Goal: Answer question/provide support: Share knowledge or assist other users

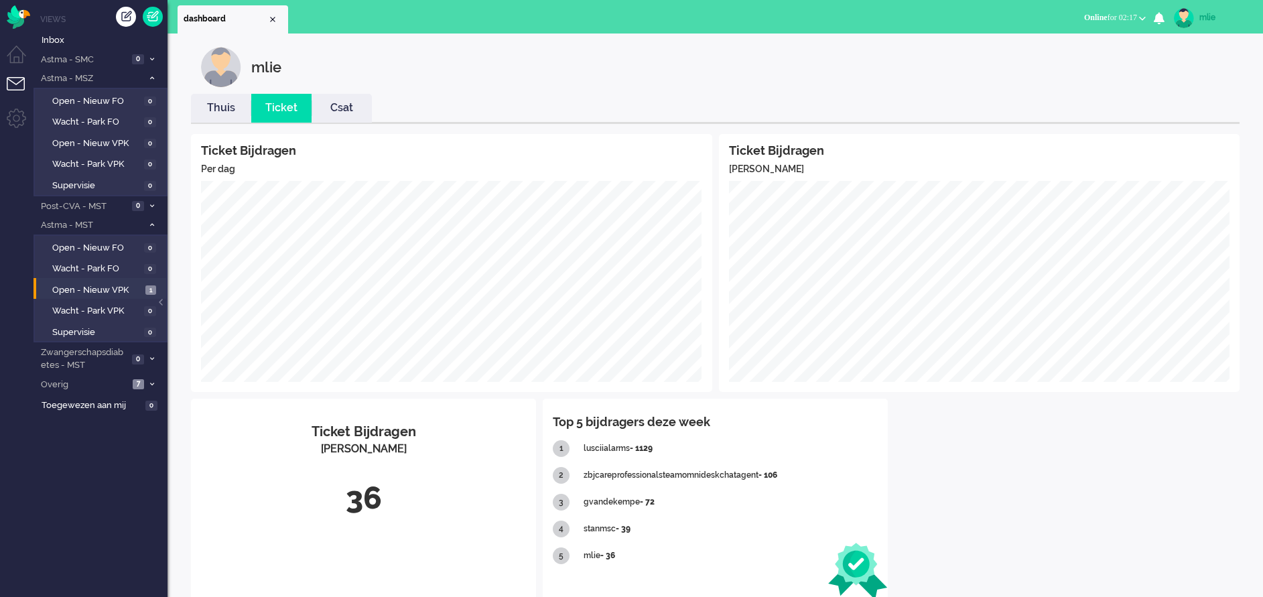
click at [222, 111] on link "Thuis" at bounding box center [221, 108] width 60 height 15
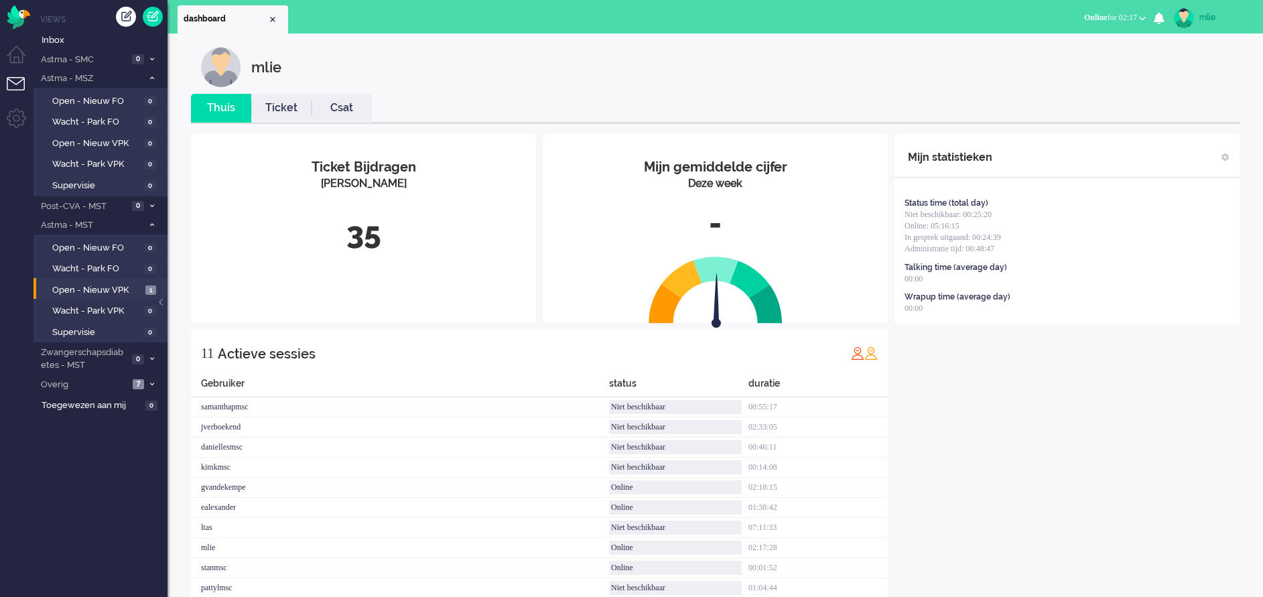
click at [273, 105] on link "Ticket" at bounding box center [281, 108] width 60 height 15
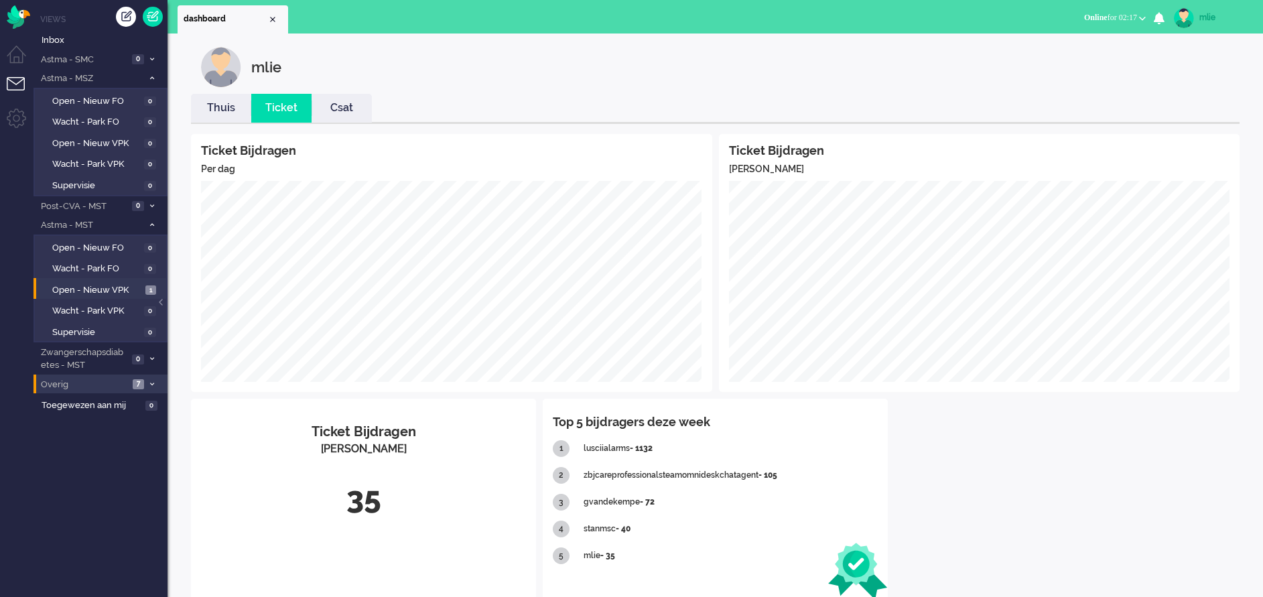
click at [56, 379] on span "Overig" at bounding box center [84, 385] width 90 height 13
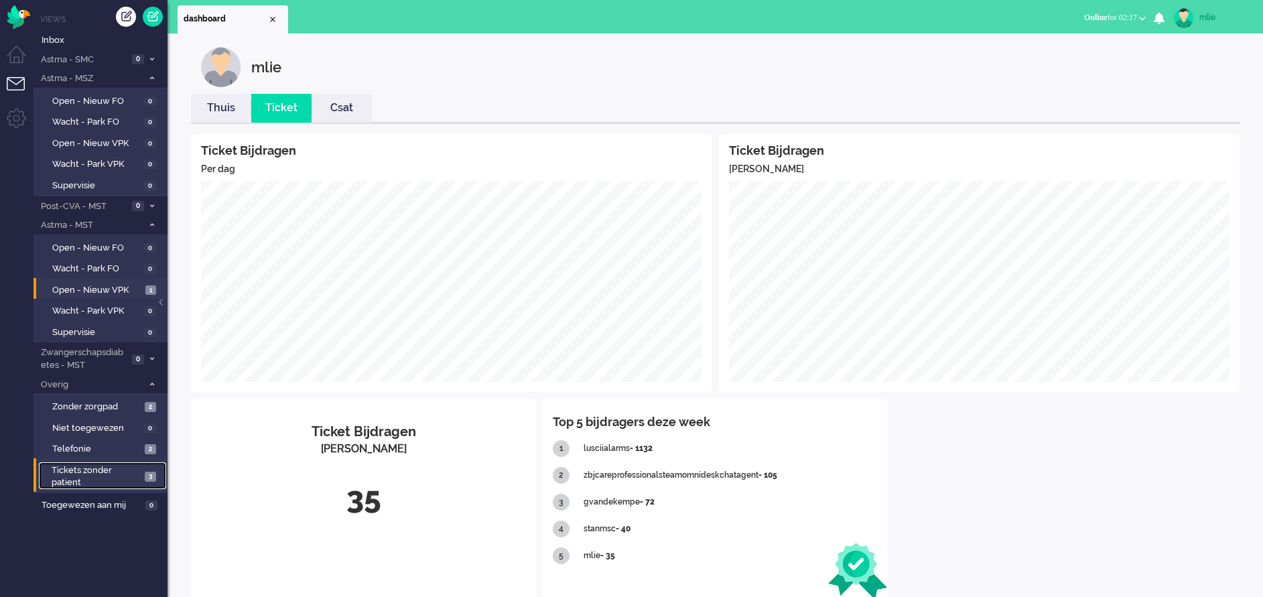
click at [70, 475] on span "Tickets zonder patient" at bounding box center [96, 476] width 89 height 25
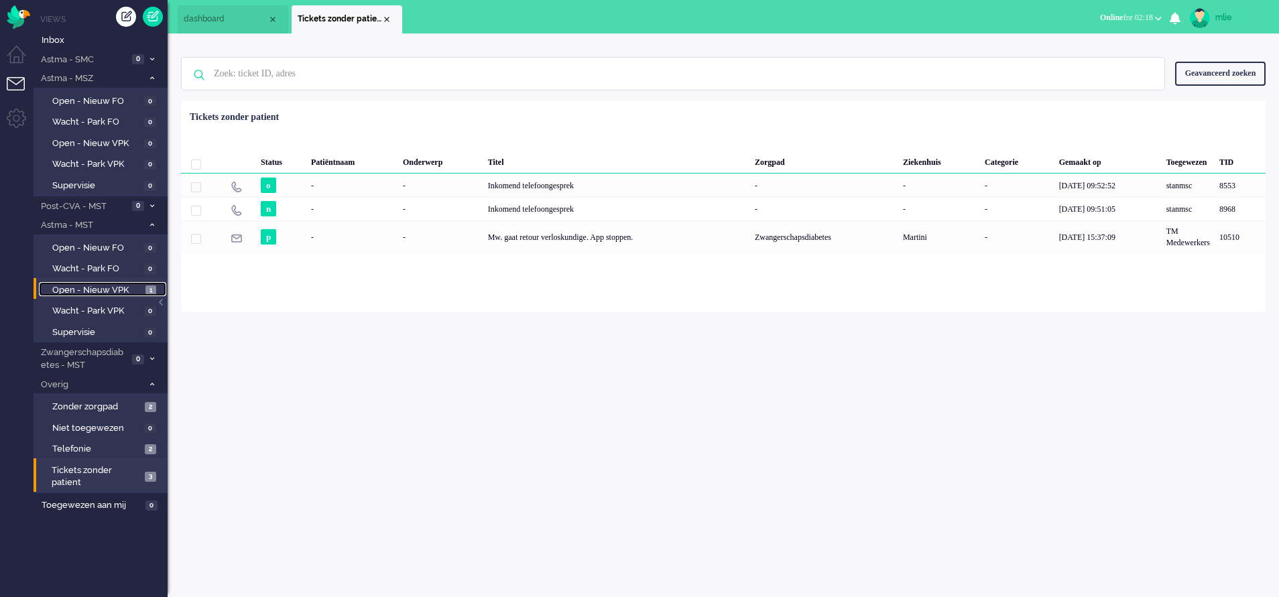
click at [88, 289] on span "Open - Nieuw VPK" at bounding box center [97, 290] width 90 height 13
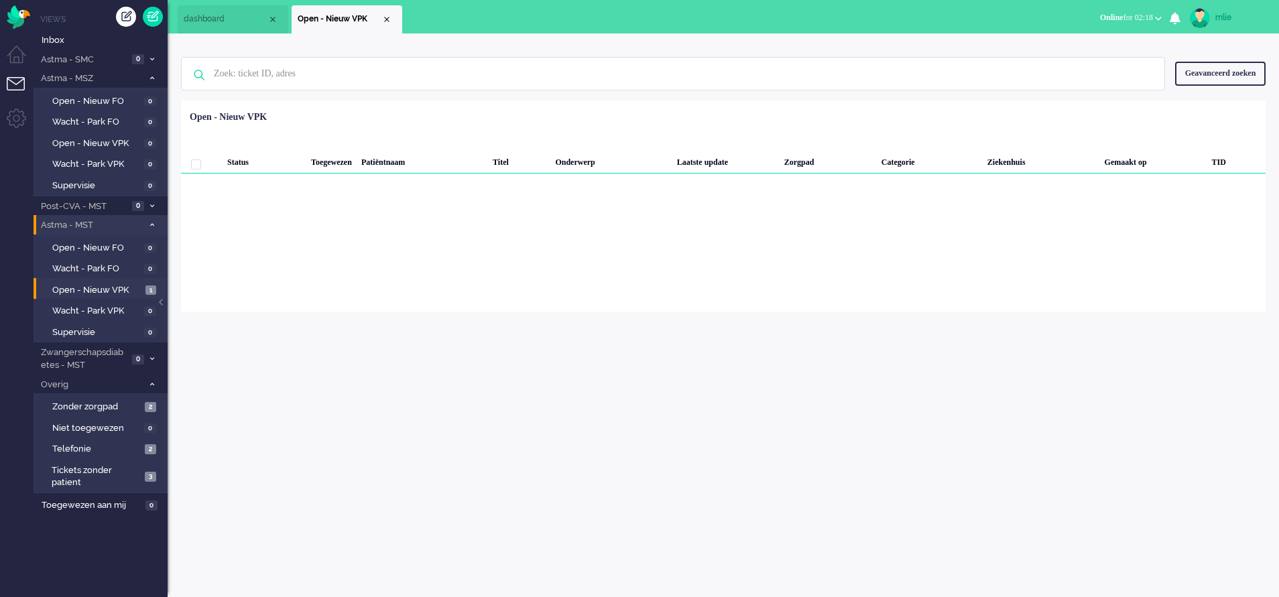
click at [153, 223] on icon at bounding box center [152, 224] width 4 height 5
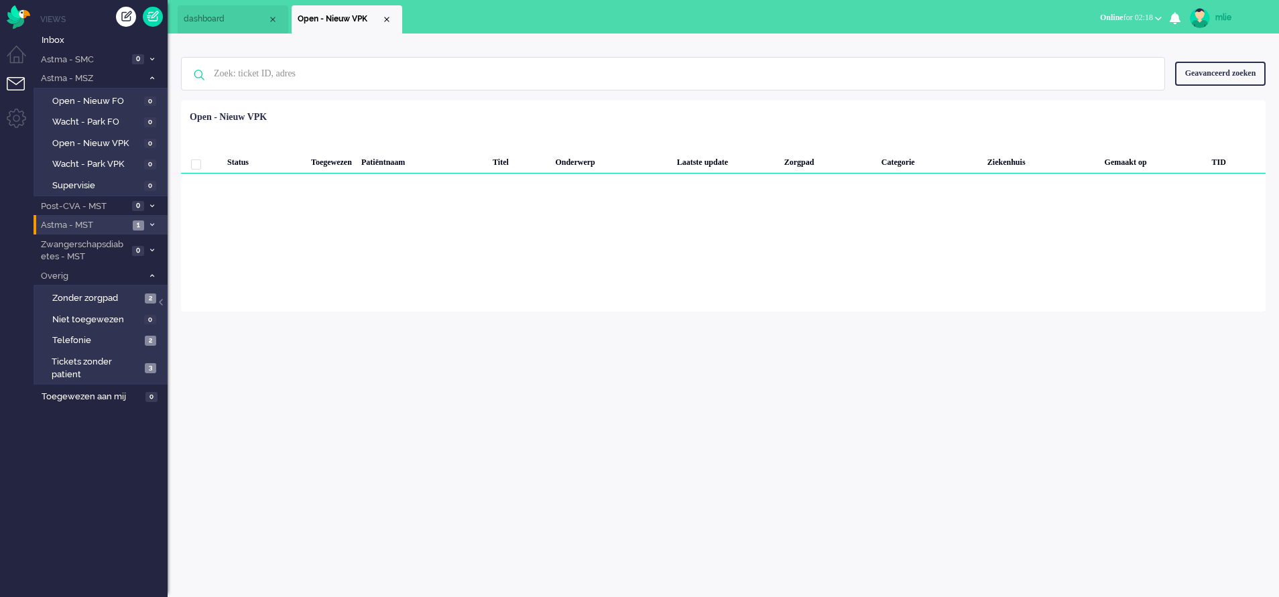
click at [153, 223] on icon at bounding box center [152, 224] width 4 height 5
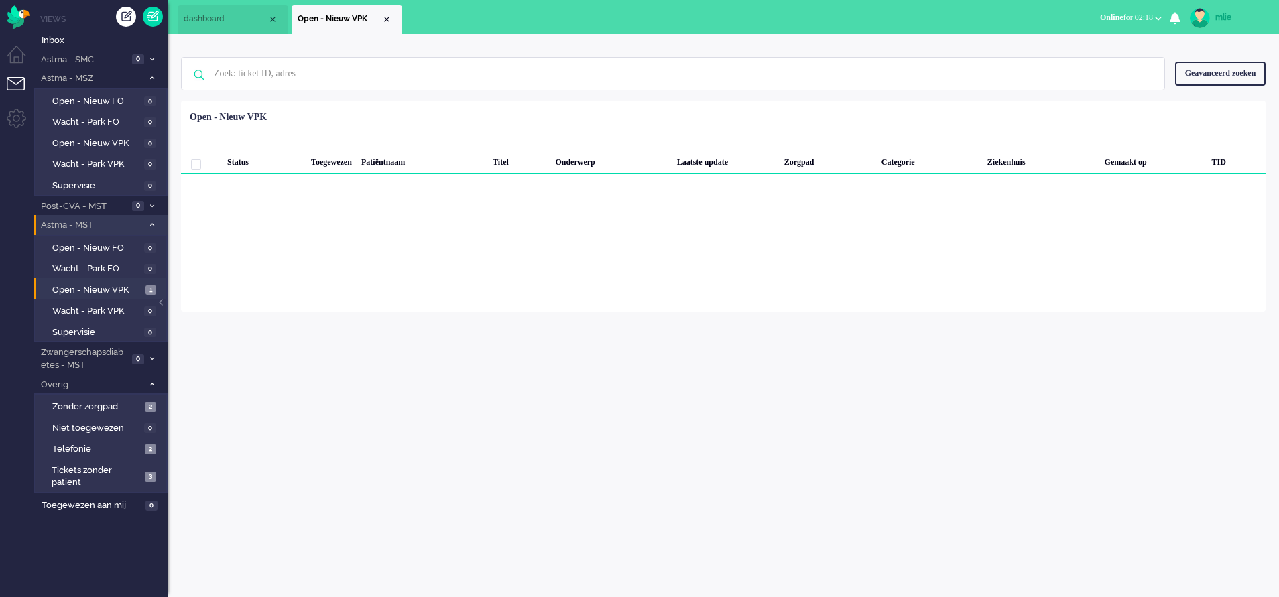
click at [70, 281] on li "Open - Nieuw VPK 1" at bounding box center [100, 288] width 133 height 21
click at [75, 287] on span "Open - Nieuw VPK" at bounding box center [97, 290] width 90 height 13
click at [88, 267] on span "Wacht - Park FO" at bounding box center [96, 269] width 88 height 13
click at [101, 309] on span "Wacht - Park VPK" at bounding box center [96, 311] width 88 height 13
click at [385, 15] on div "Close tab" at bounding box center [386, 19] width 11 height 11
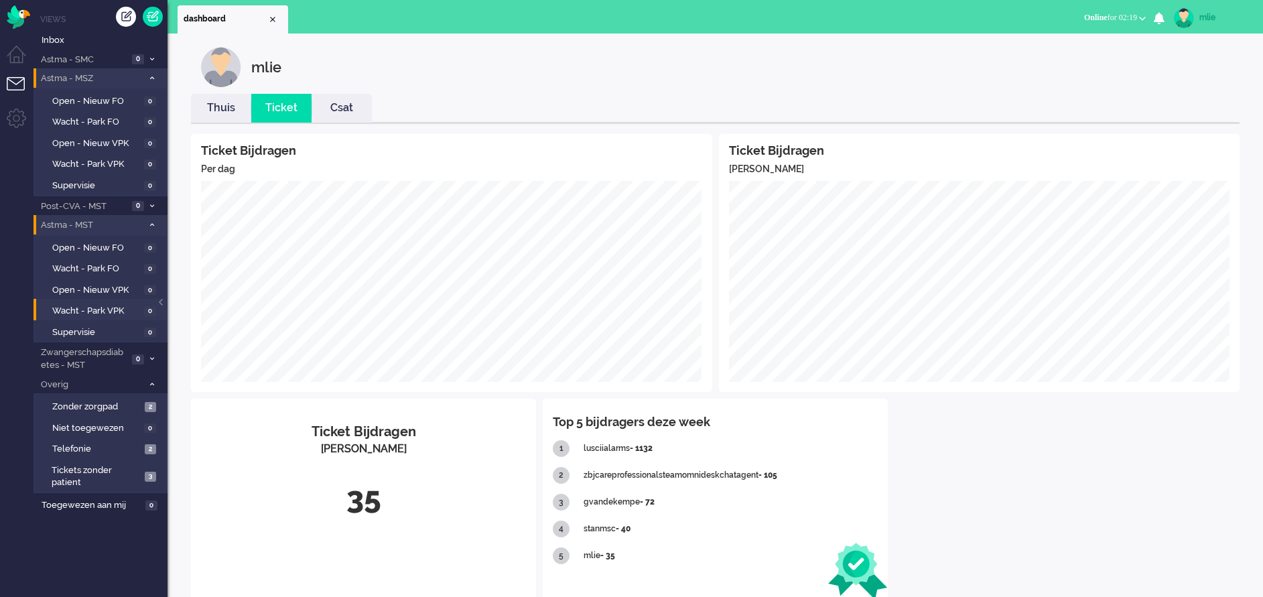
click at [154, 76] on span at bounding box center [152, 78] width 10 height 7
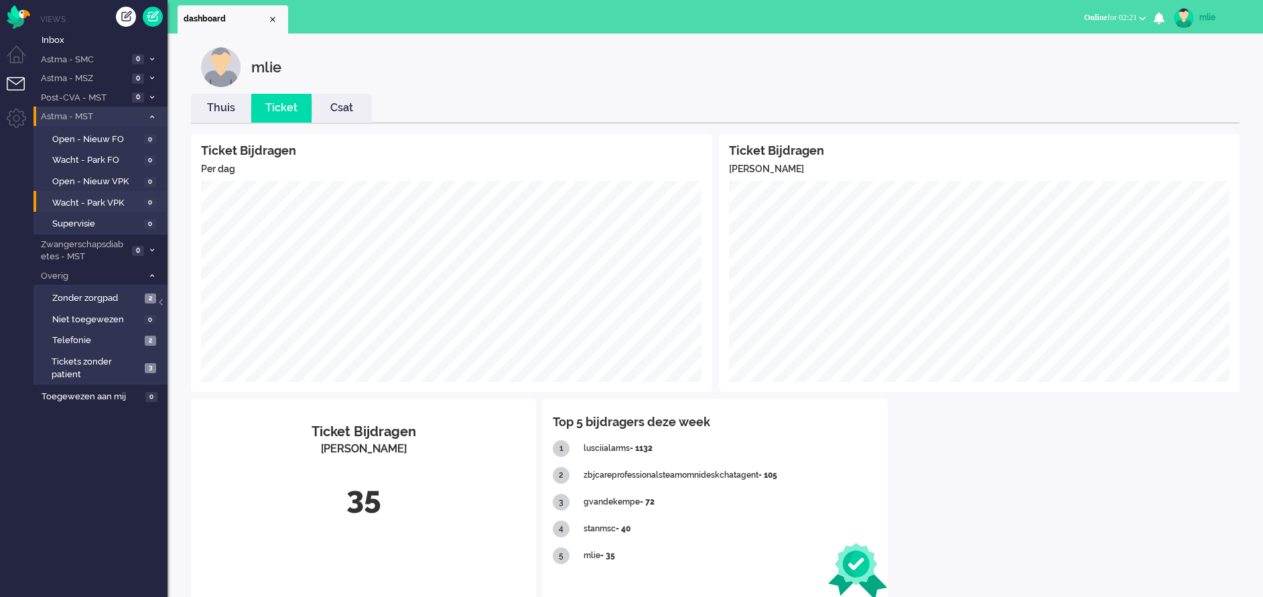
click at [157, 115] on li "Astma - MST 0" at bounding box center [101, 116] width 134 height 19
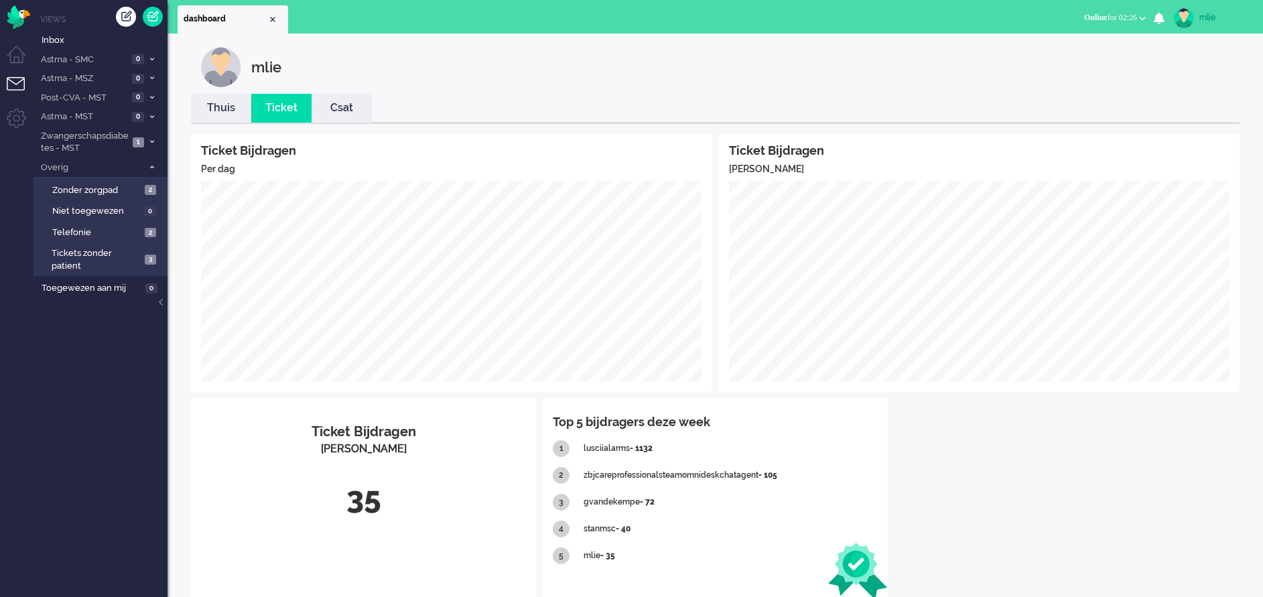
click at [213, 106] on link "Thuis" at bounding box center [221, 108] width 60 height 15
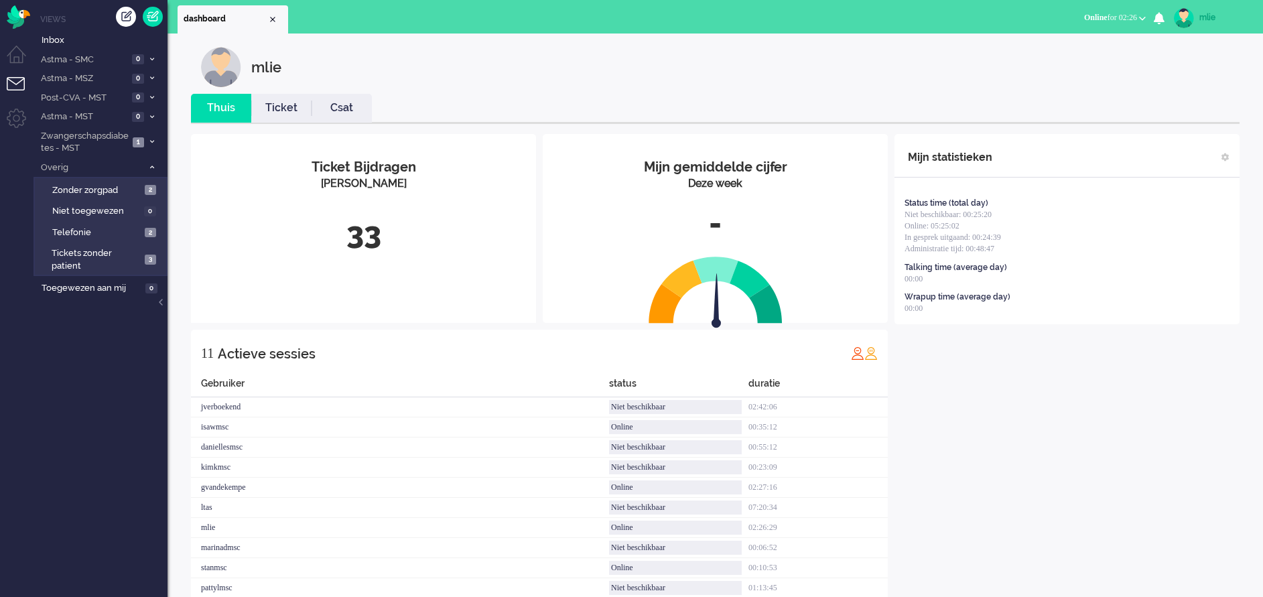
click at [279, 105] on link "Ticket" at bounding box center [281, 108] width 60 height 15
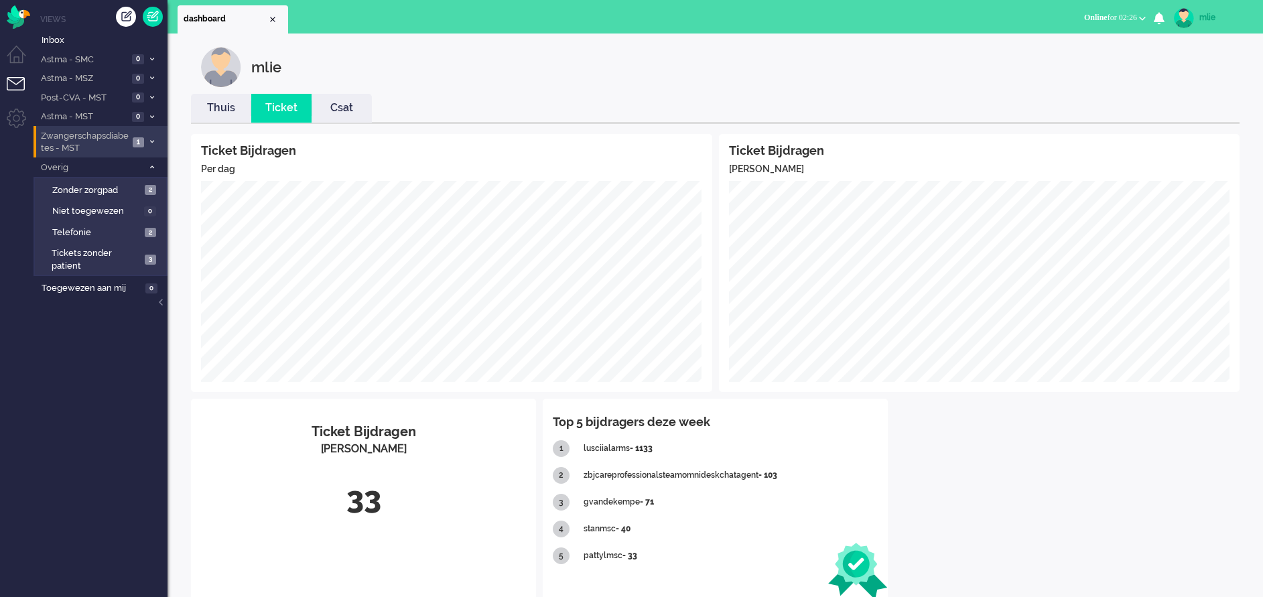
click at [87, 133] on span "Zwangerschapsdiabetes - MST" at bounding box center [84, 142] width 90 height 25
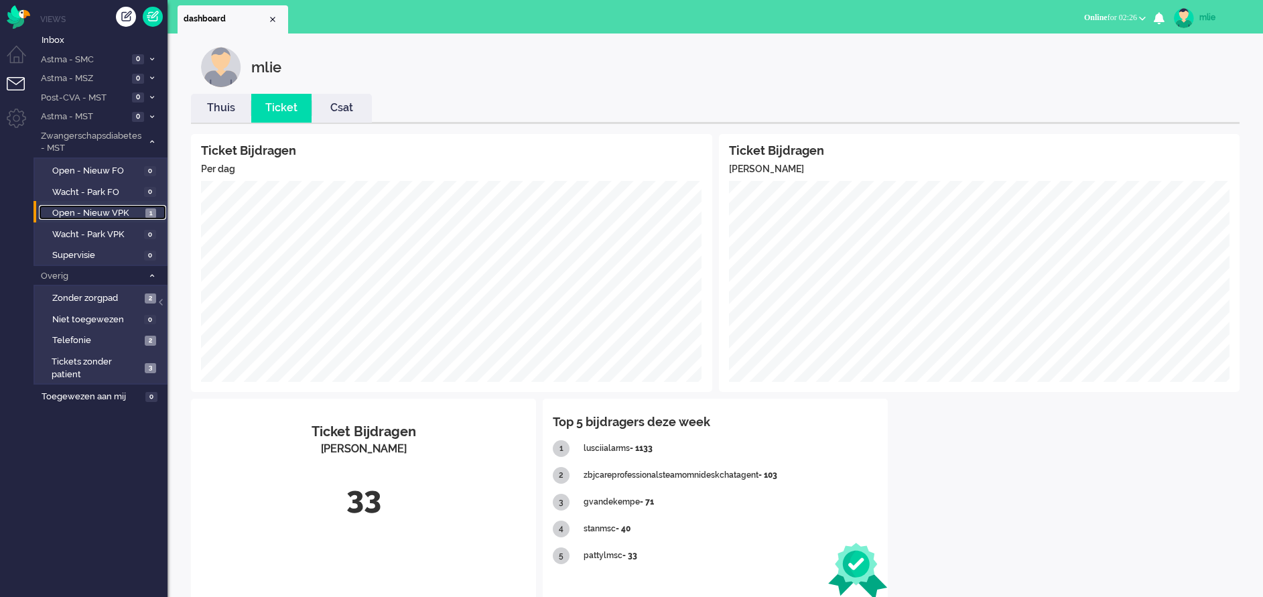
click at [92, 210] on span "Open - Nieuw VPK" at bounding box center [97, 213] width 90 height 13
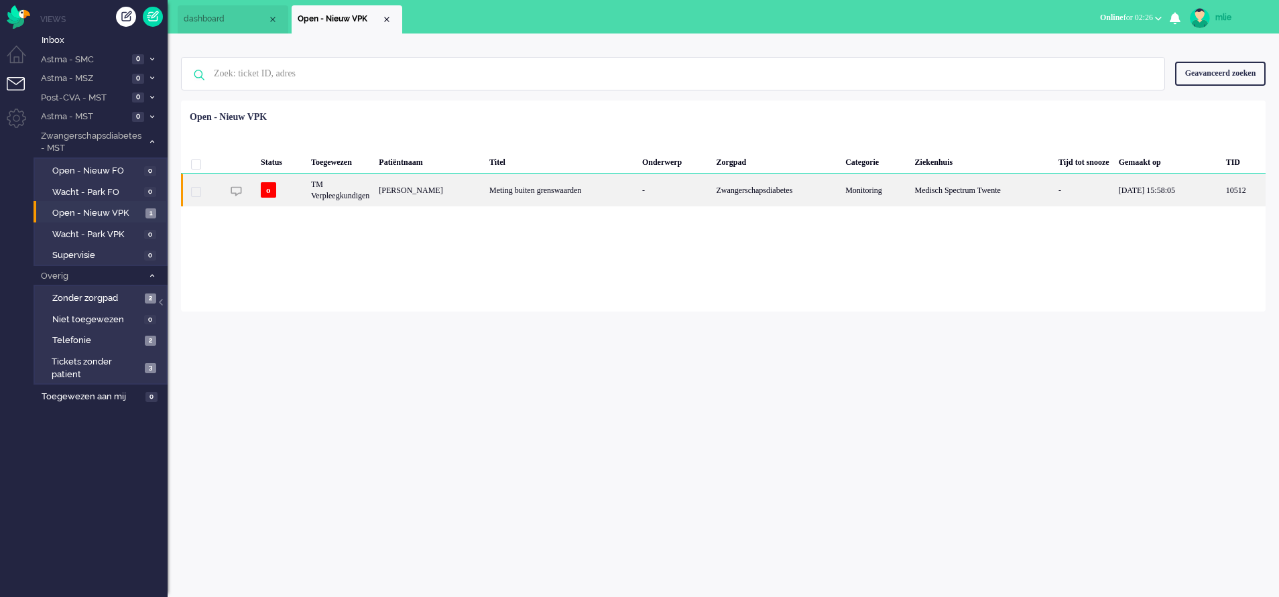
click at [618, 186] on div "Meting buiten grenswaarden" at bounding box center [560, 190] width 153 height 33
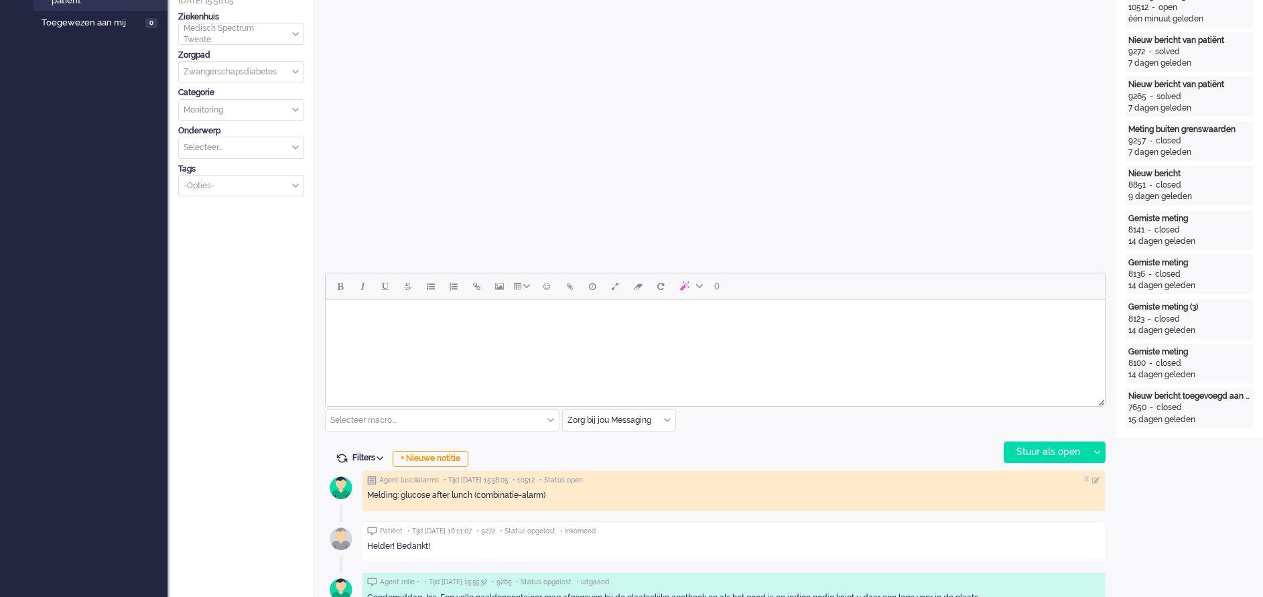
scroll to position [448, 0]
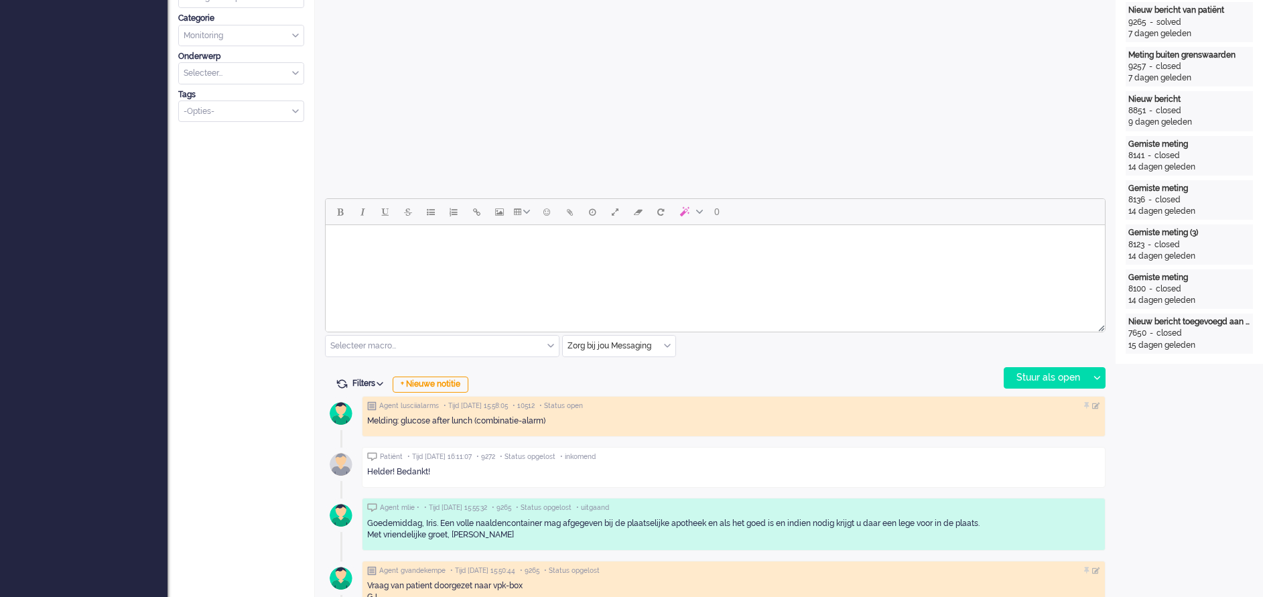
click at [379, 259] on html at bounding box center [715, 242] width 779 height 34
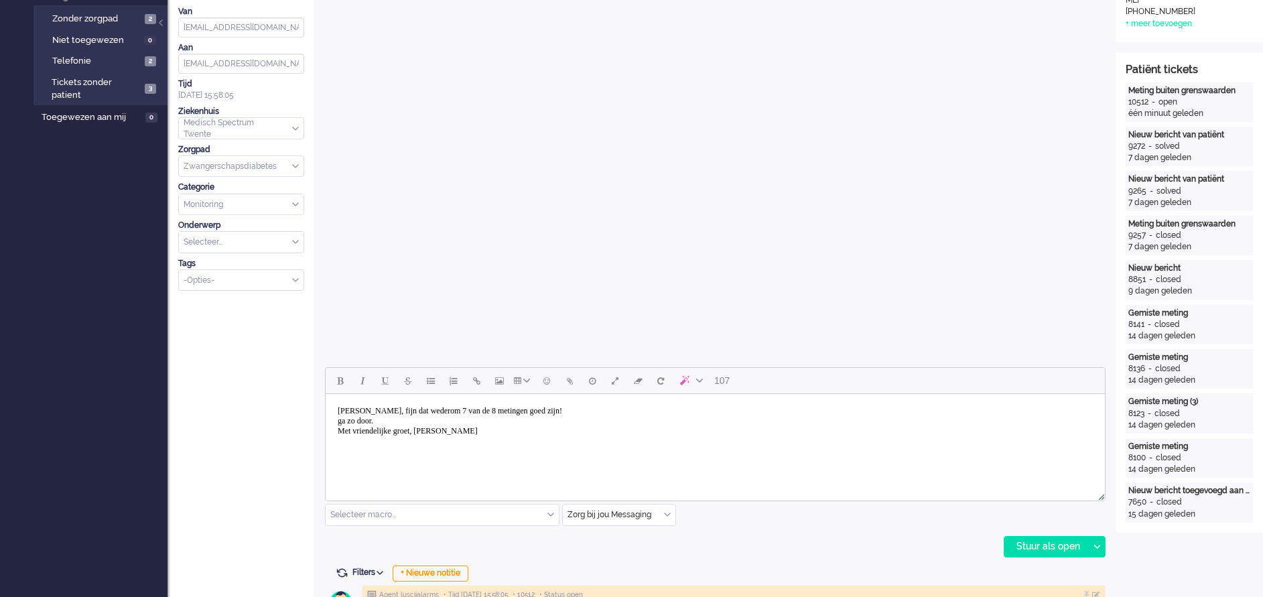
scroll to position [348, 0]
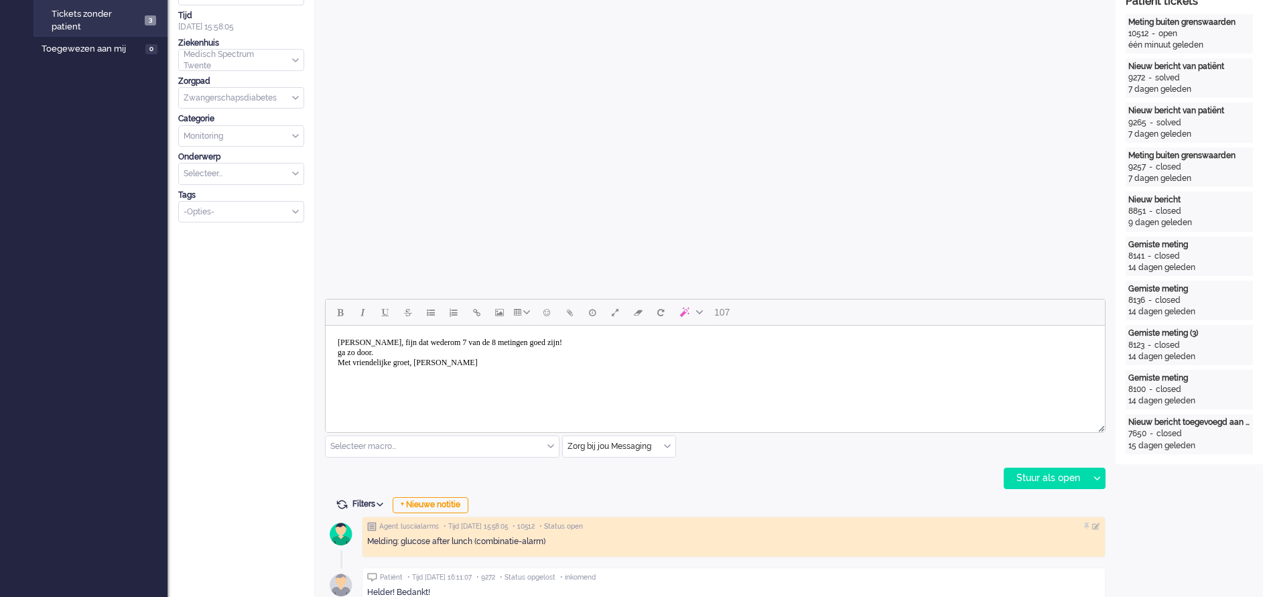
click at [342, 354] on body "[PERSON_NAME], fijn dat wederom 7 van de 8 metingen goed zijn! ga zo door. Met …" at bounding box center [715, 353] width 769 height 44
click at [1025, 477] on div "Stuur als open" at bounding box center [1046, 478] width 84 height 20
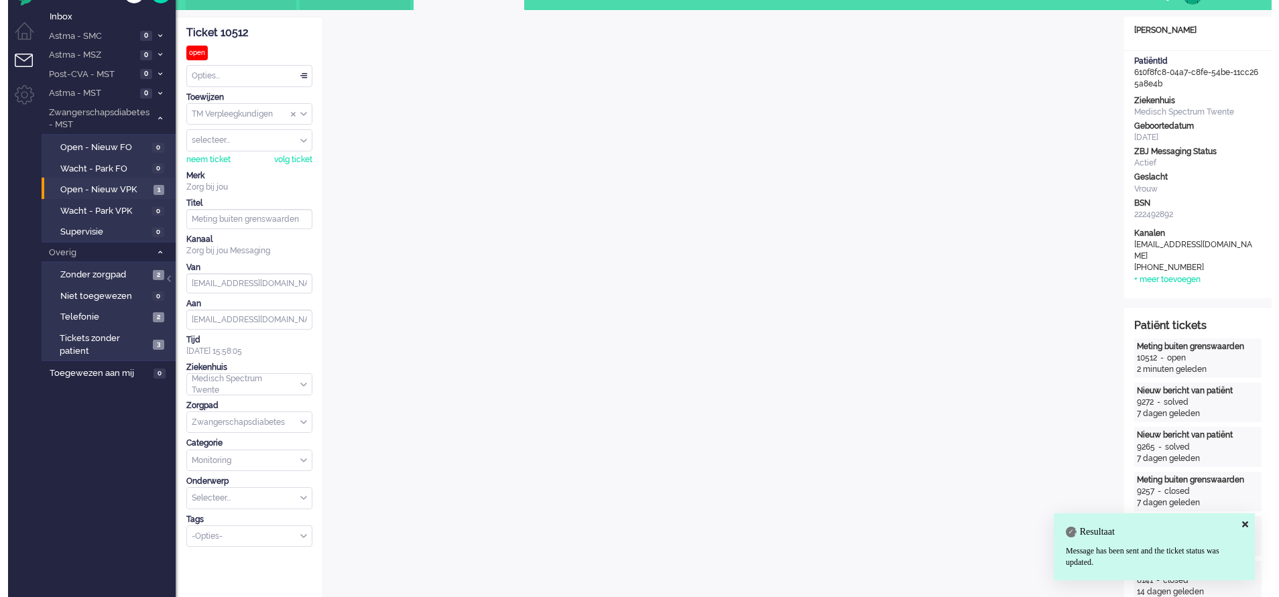
scroll to position [0, 0]
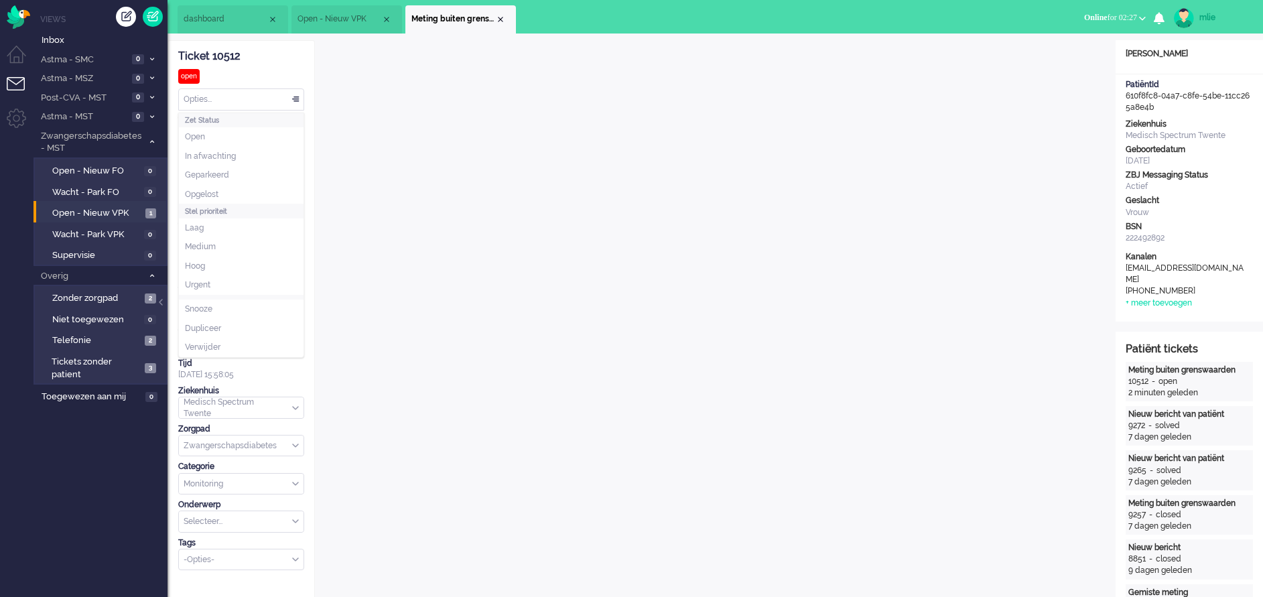
click at [292, 94] on div "Opties..." at bounding box center [241, 99] width 125 height 21
click at [216, 190] on span "Opgelost" at bounding box center [202, 194] width 34 height 11
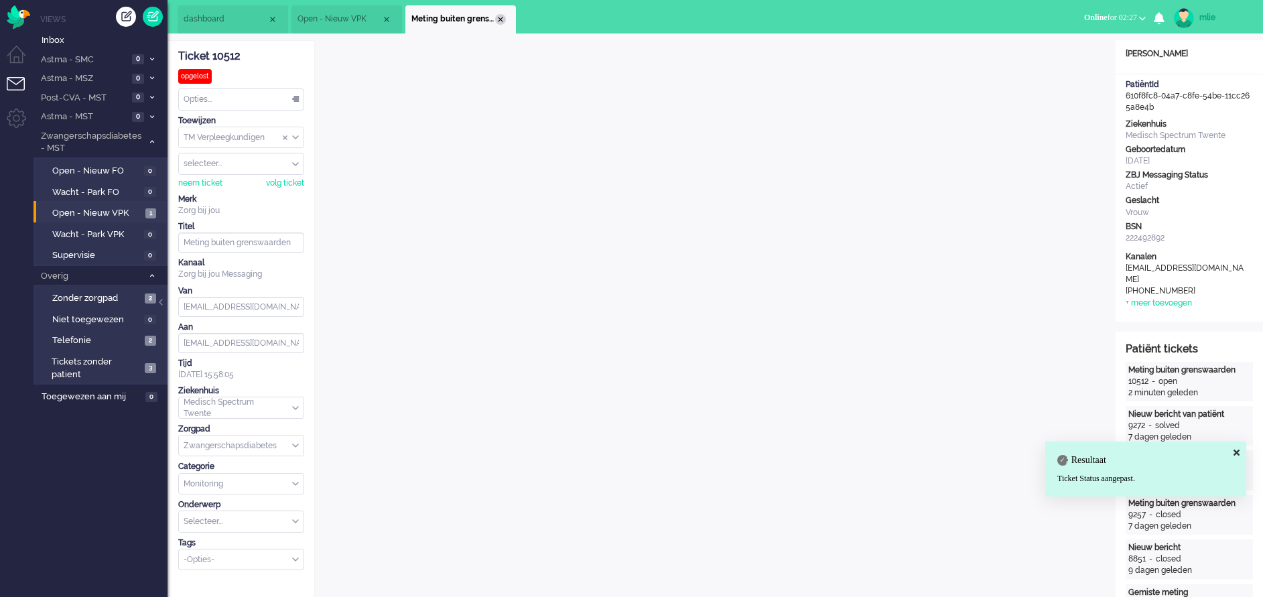
click at [501, 15] on div "Close tab" at bounding box center [500, 19] width 11 height 11
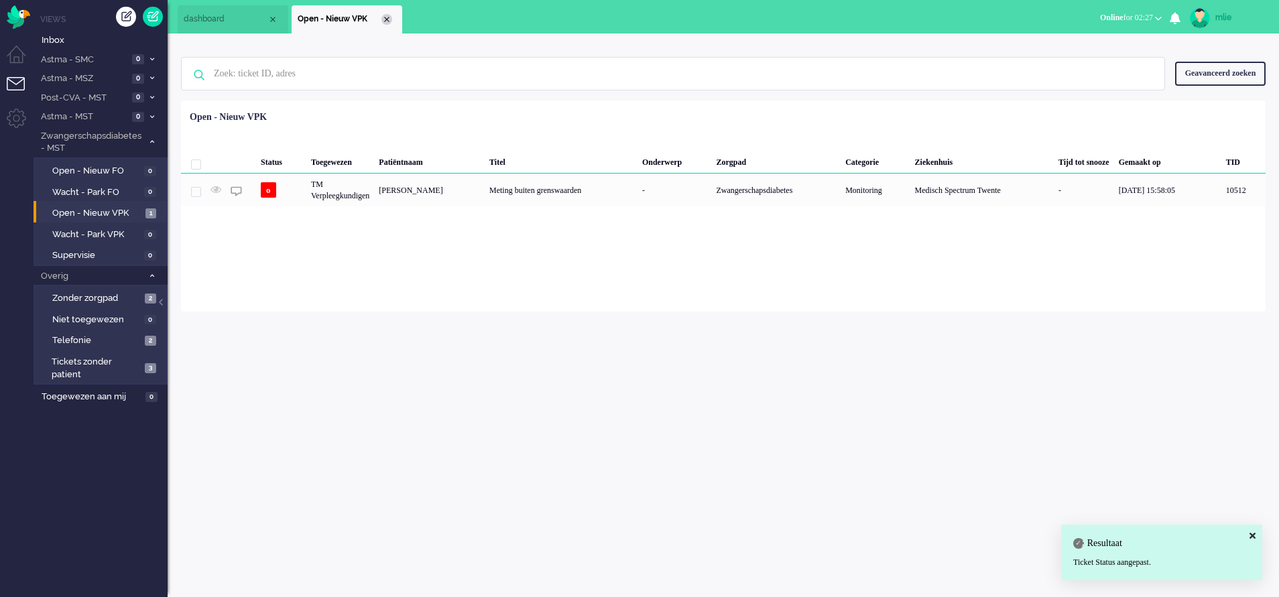
click at [384, 19] on div "Close tab" at bounding box center [386, 19] width 11 height 11
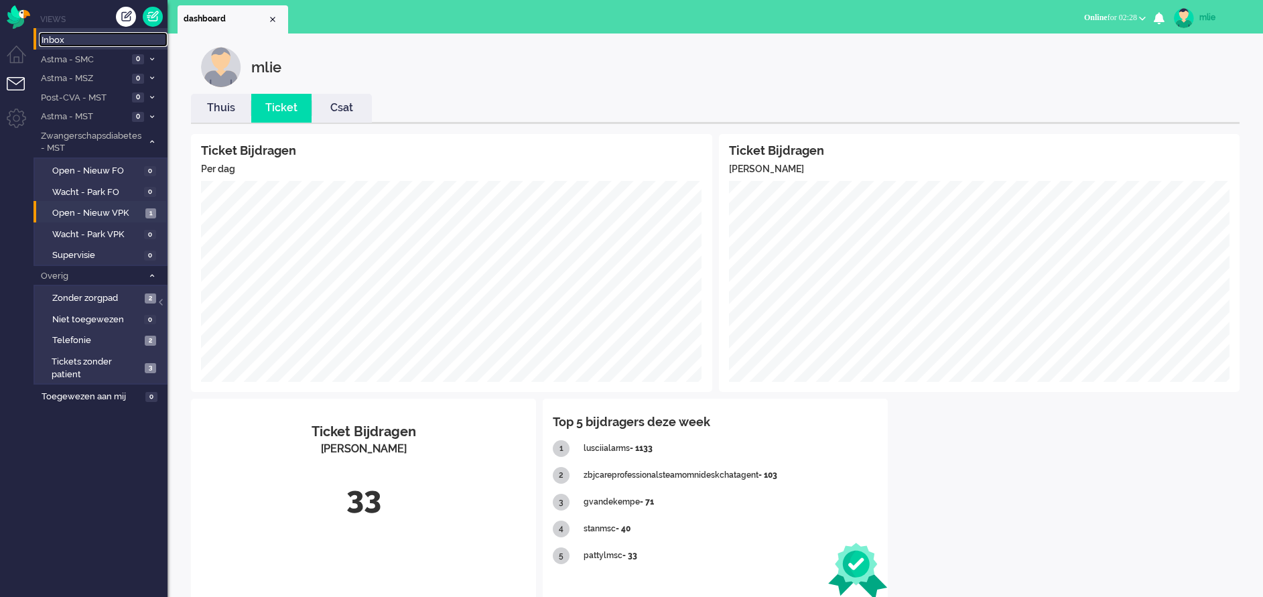
click at [72, 38] on span "Inbox" at bounding box center [105, 40] width 126 height 13
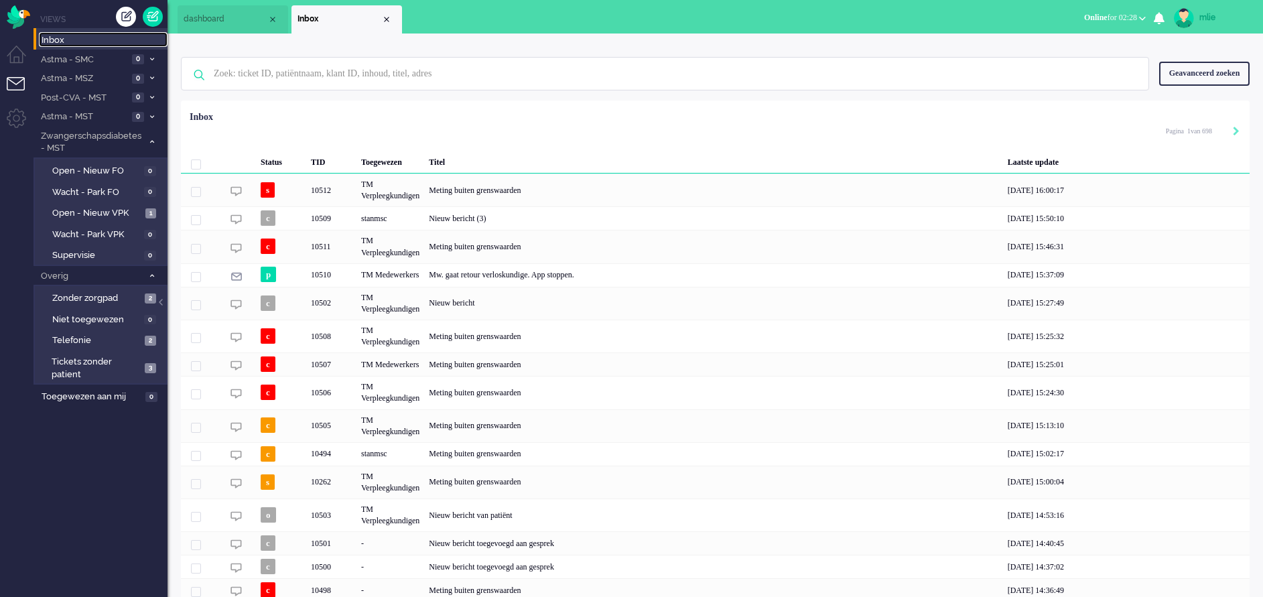
click at [204, 22] on span "dashboard" at bounding box center [226, 18] width 84 height 11
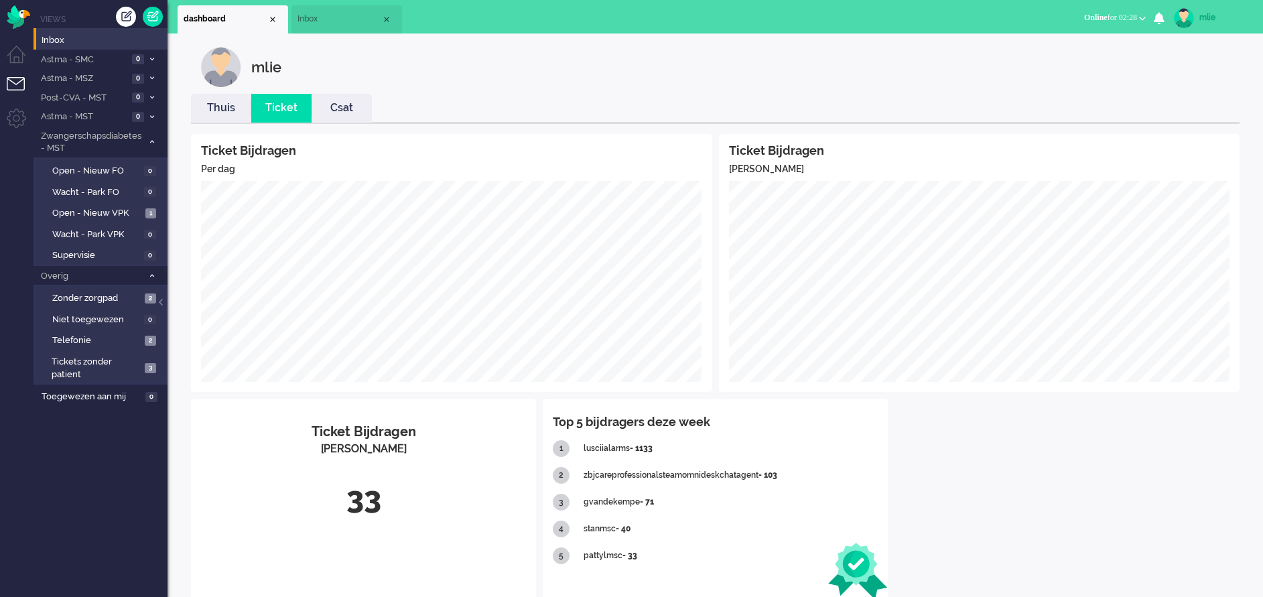
click at [237, 105] on link "Thuis" at bounding box center [221, 108] width 60 height 15
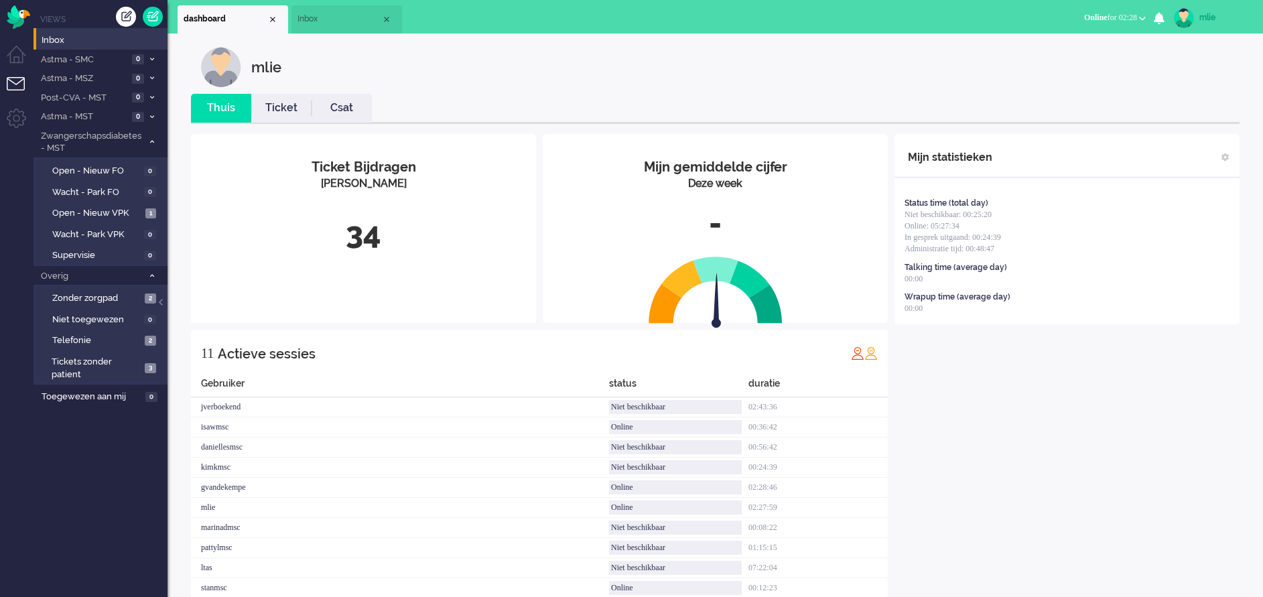
click at [286, 106] on link "Ticket" at bounding box center [281, 108] width 60 height 15
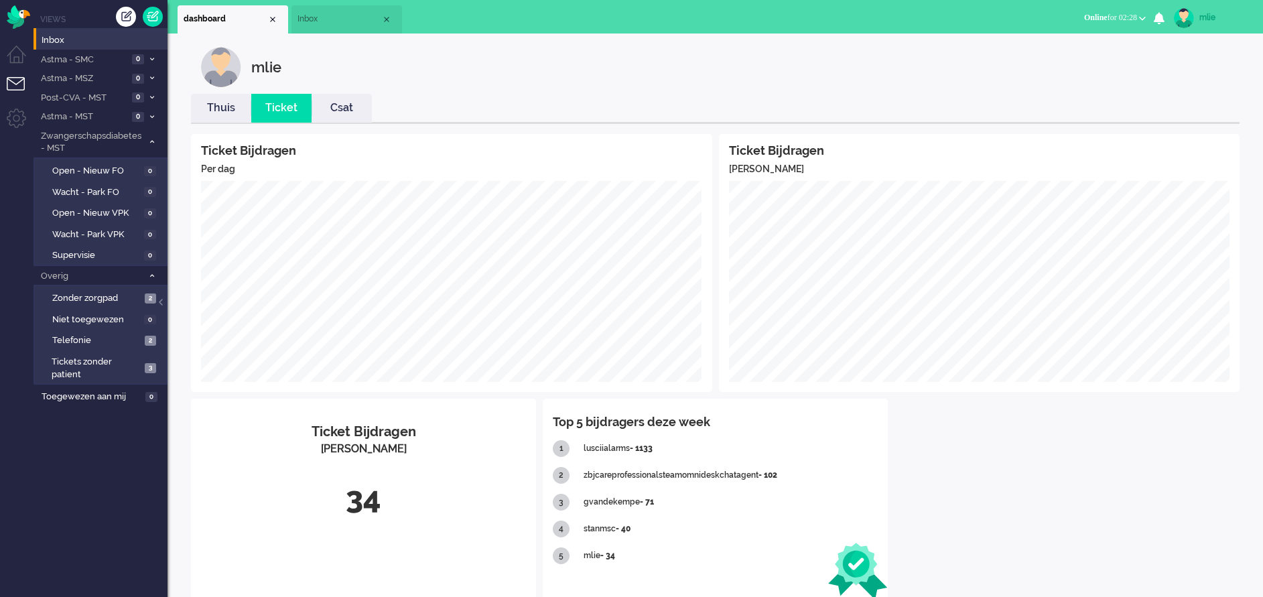
click at [1205, 17] on div "mlie" at bounding box center [1224, 17] width 50 height 13
click at [1180, 103] on link "Uitloggen" at bounding box center [1209, 107] width 92 height 13
